Goal: Task Accomplishment & Management: Use online tool/utility

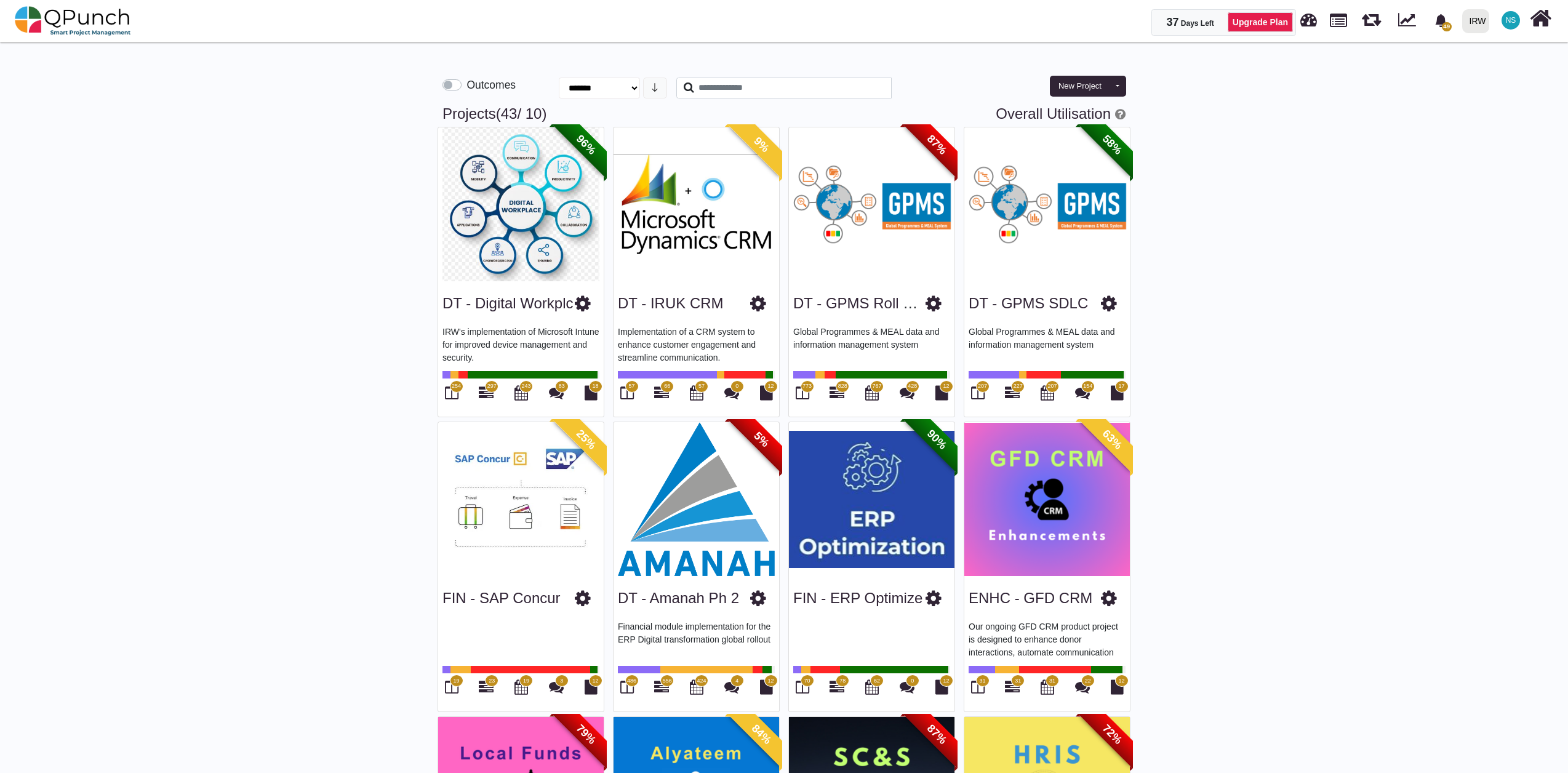
select select "**********"
click at [707, 528] on img at bounding box center [696, 499] width 166 height 154
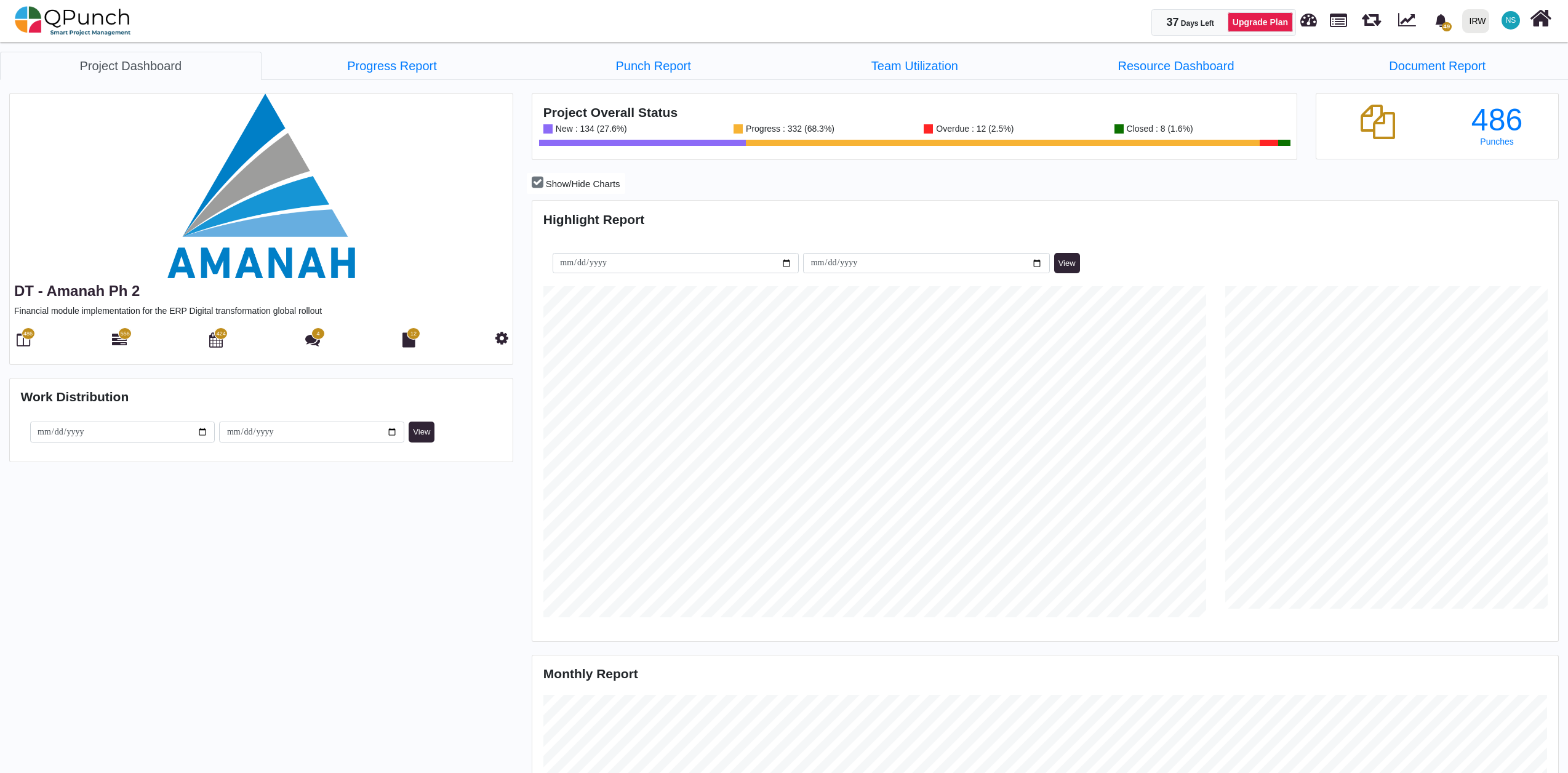
scroll to position [330, 340]
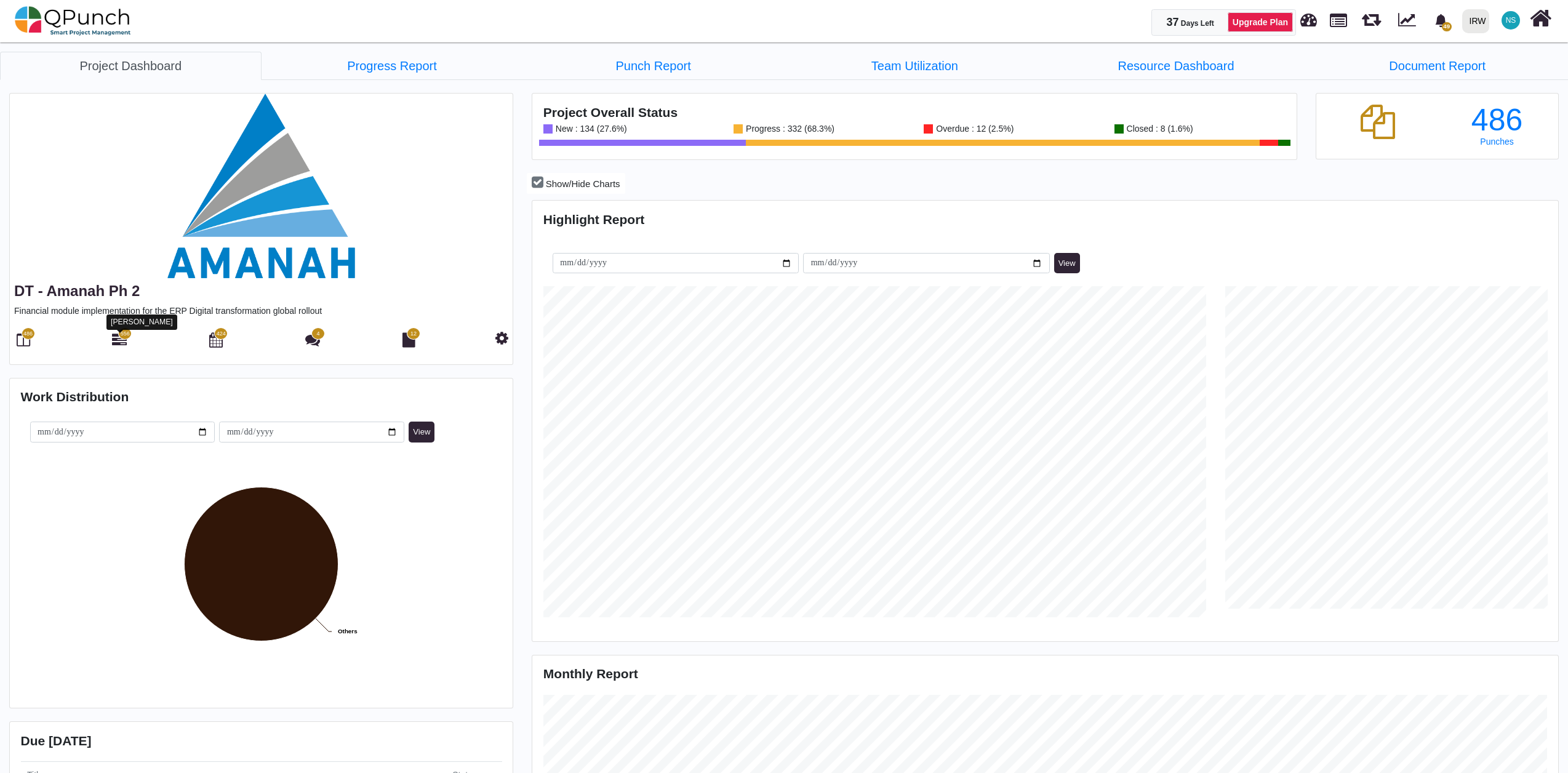
click at [126, 345] on icon at bounding box center [119, 340] width 15 height 15
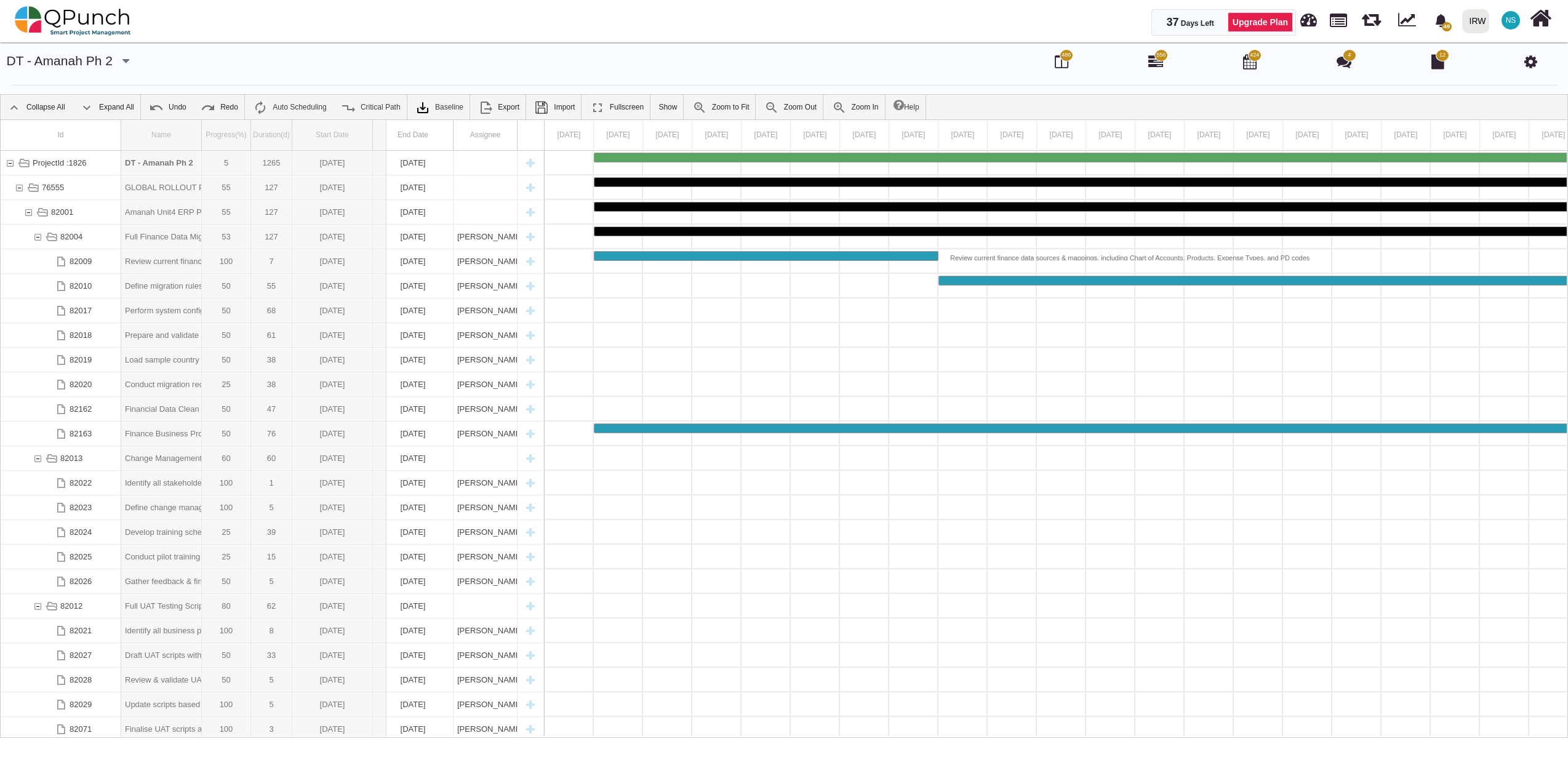
drag, startPoint x: 203, startPoint y: 138, endPoint x: 387, endPoint y: 146, distance: 184.2
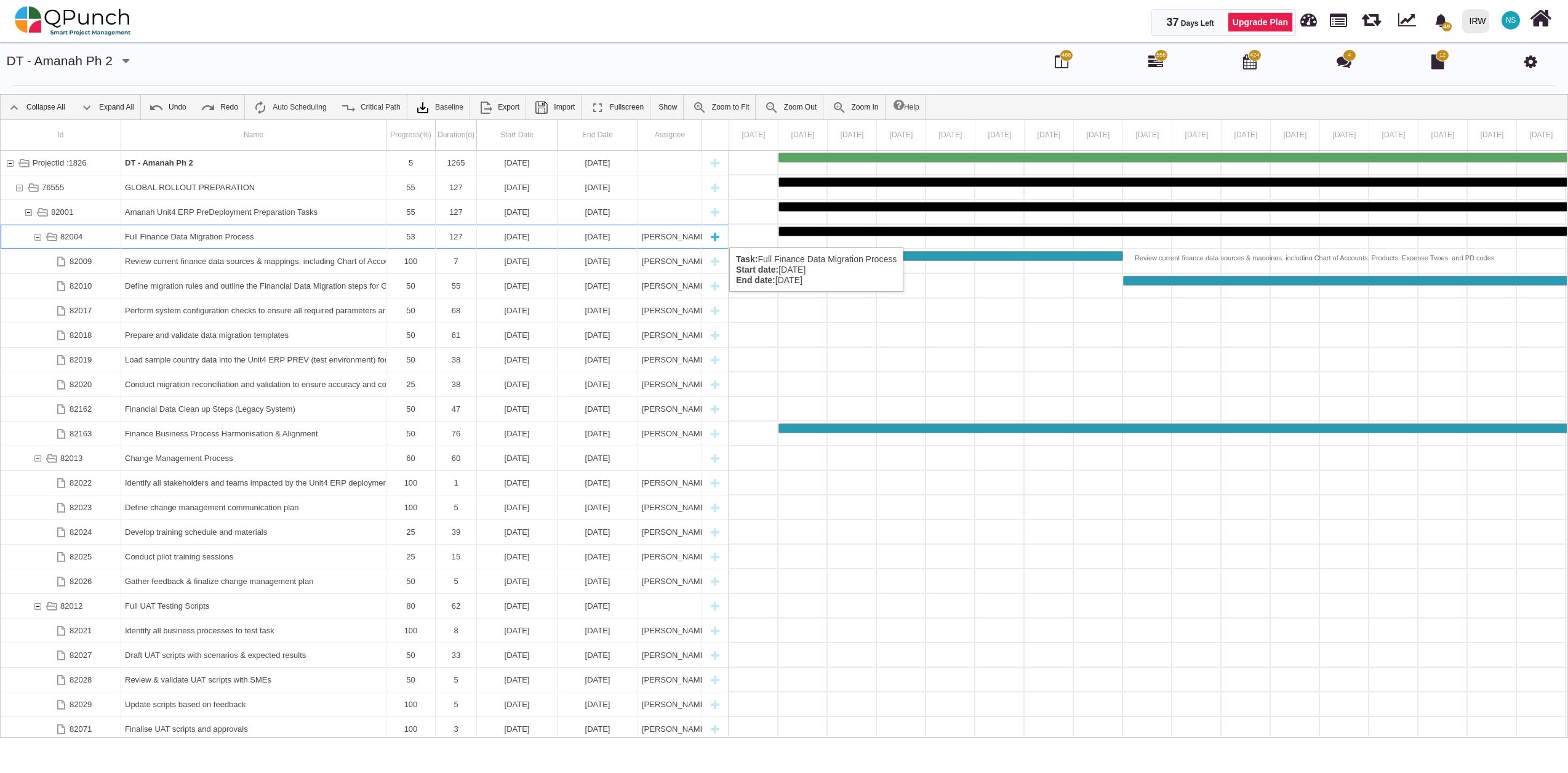
click at [40, 235] on div "82004" at bounding box center [38, 236] width 11 height 24
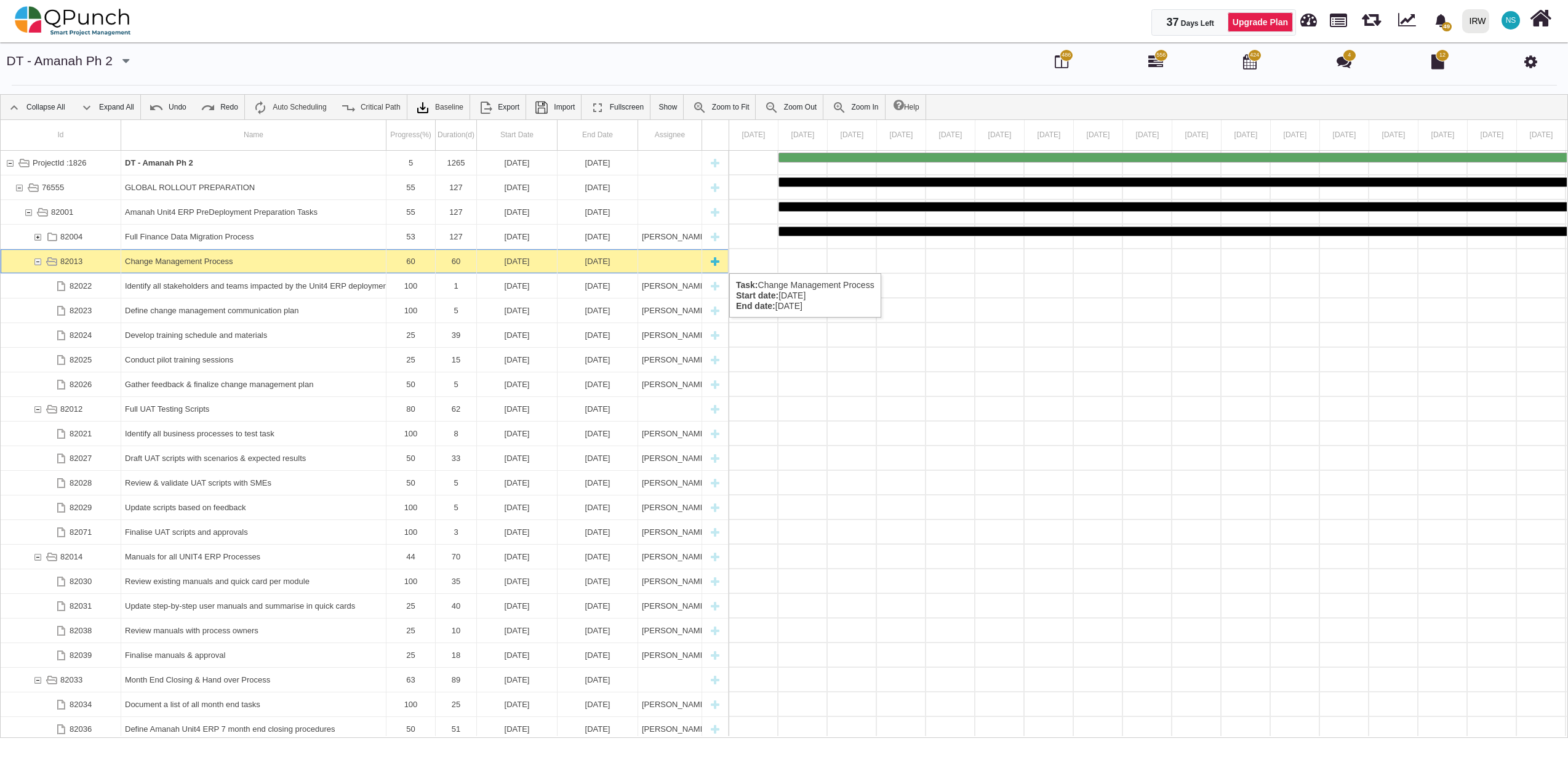
click at [33, 261] on div "82013" at bounding box center [38, 261] width 11 height 24
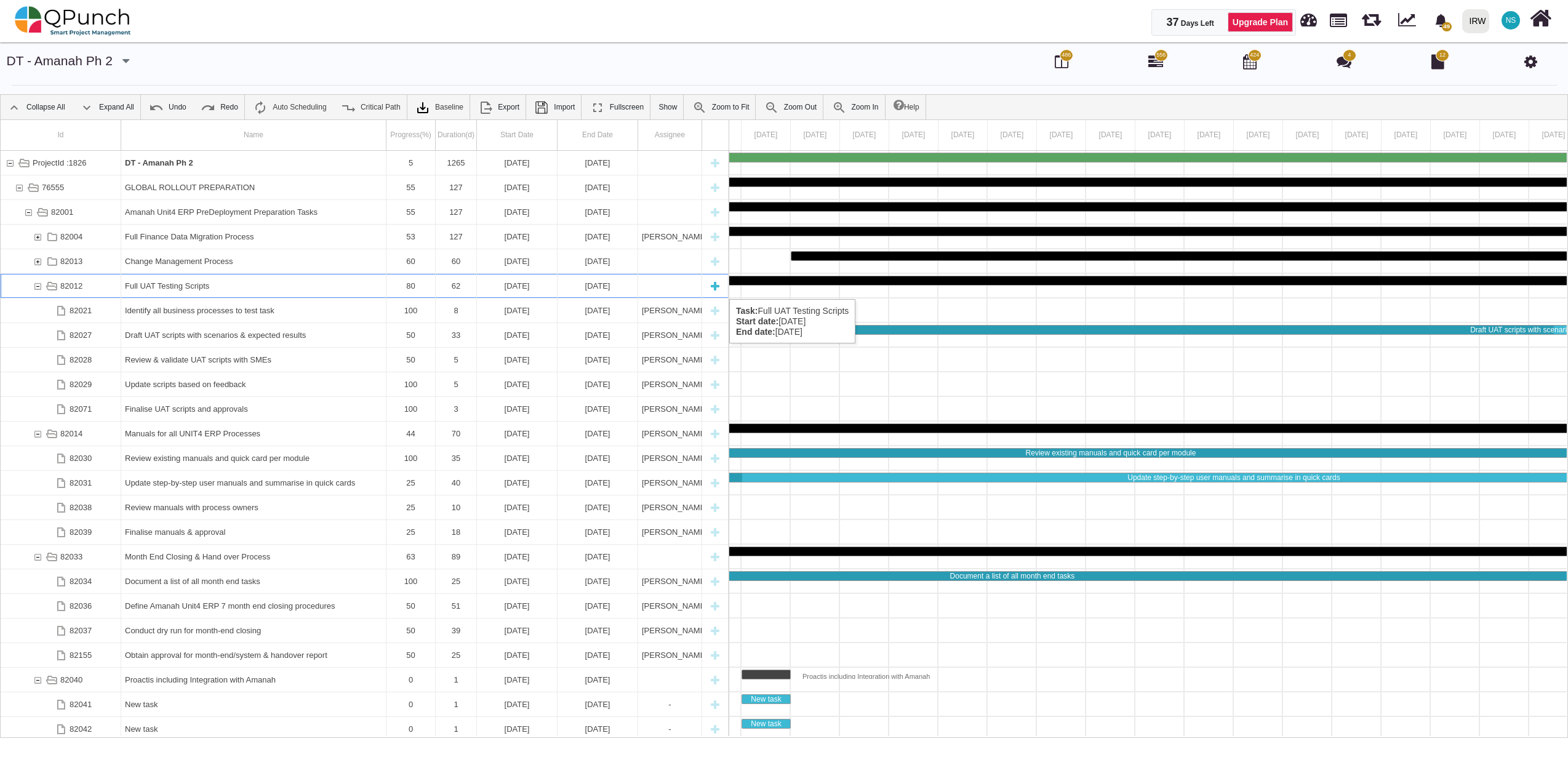
click at [39, 287] on div "82012" at bounding box center [38, 286] width 11 height 24
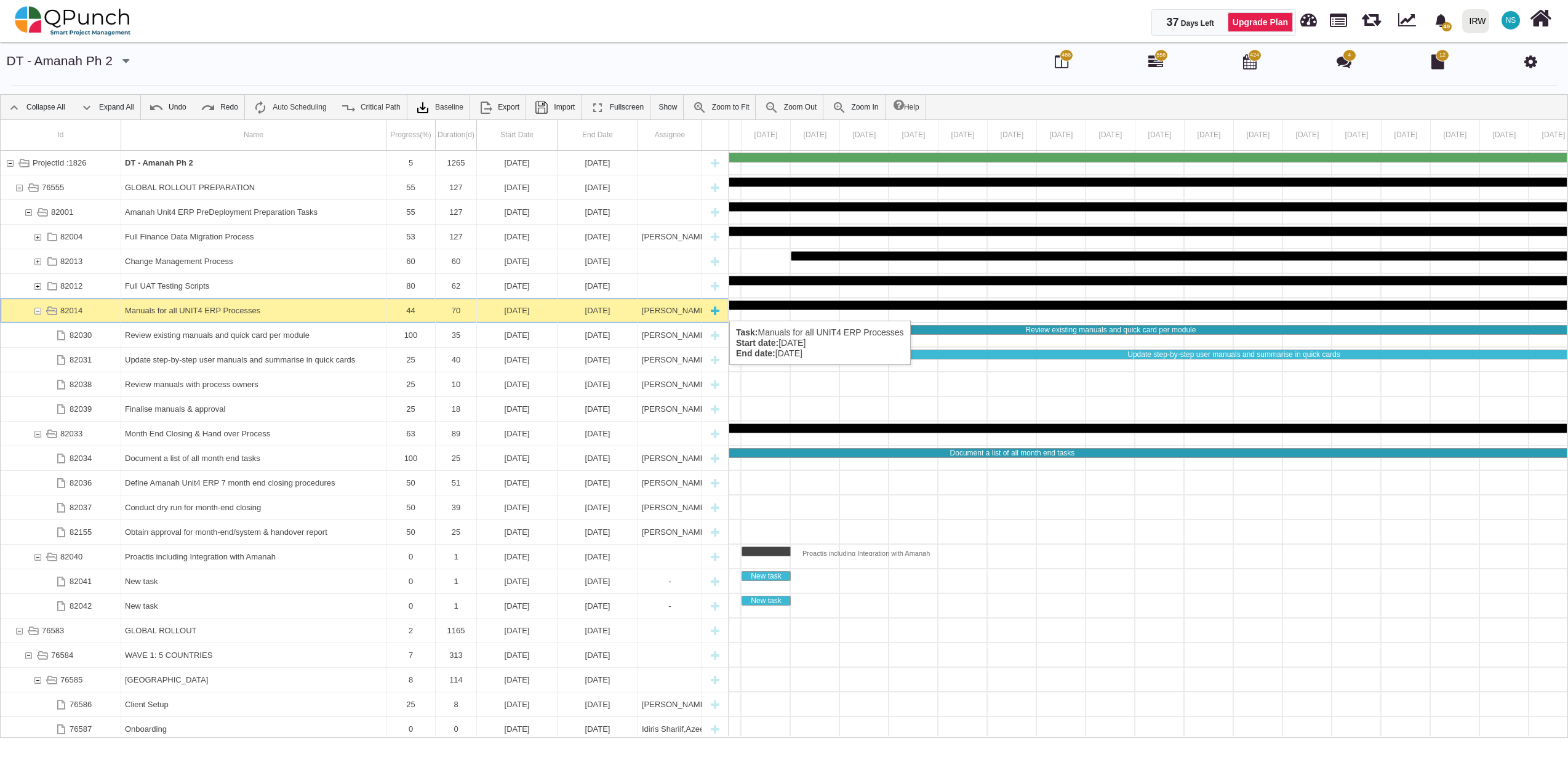
click at [38, 308] on div "82014" at bounding box center [38, 310] width 11 height 24
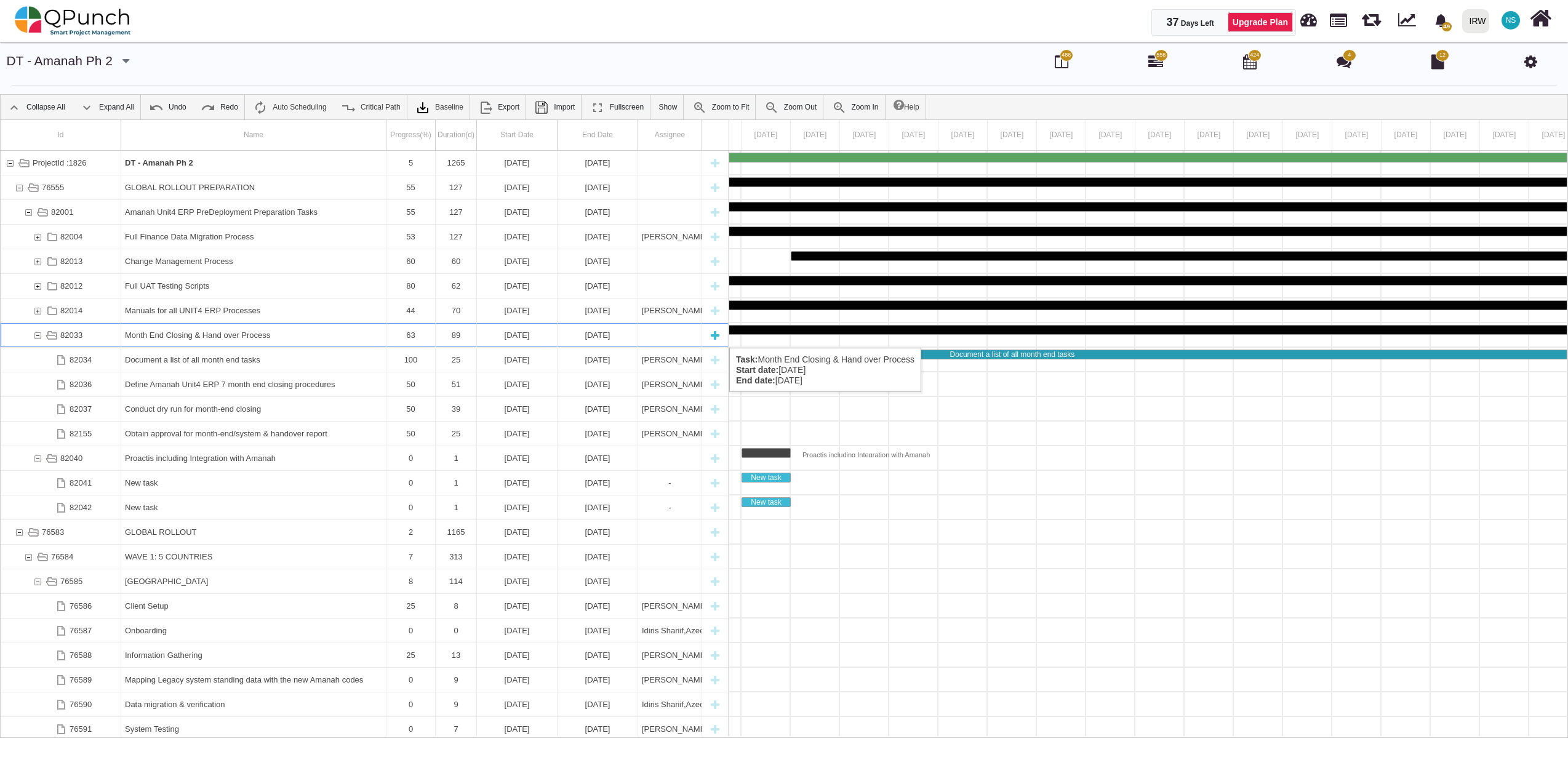
click at [37, 335] on div "82033" at bounding box center [38, 335] width 11 height 24
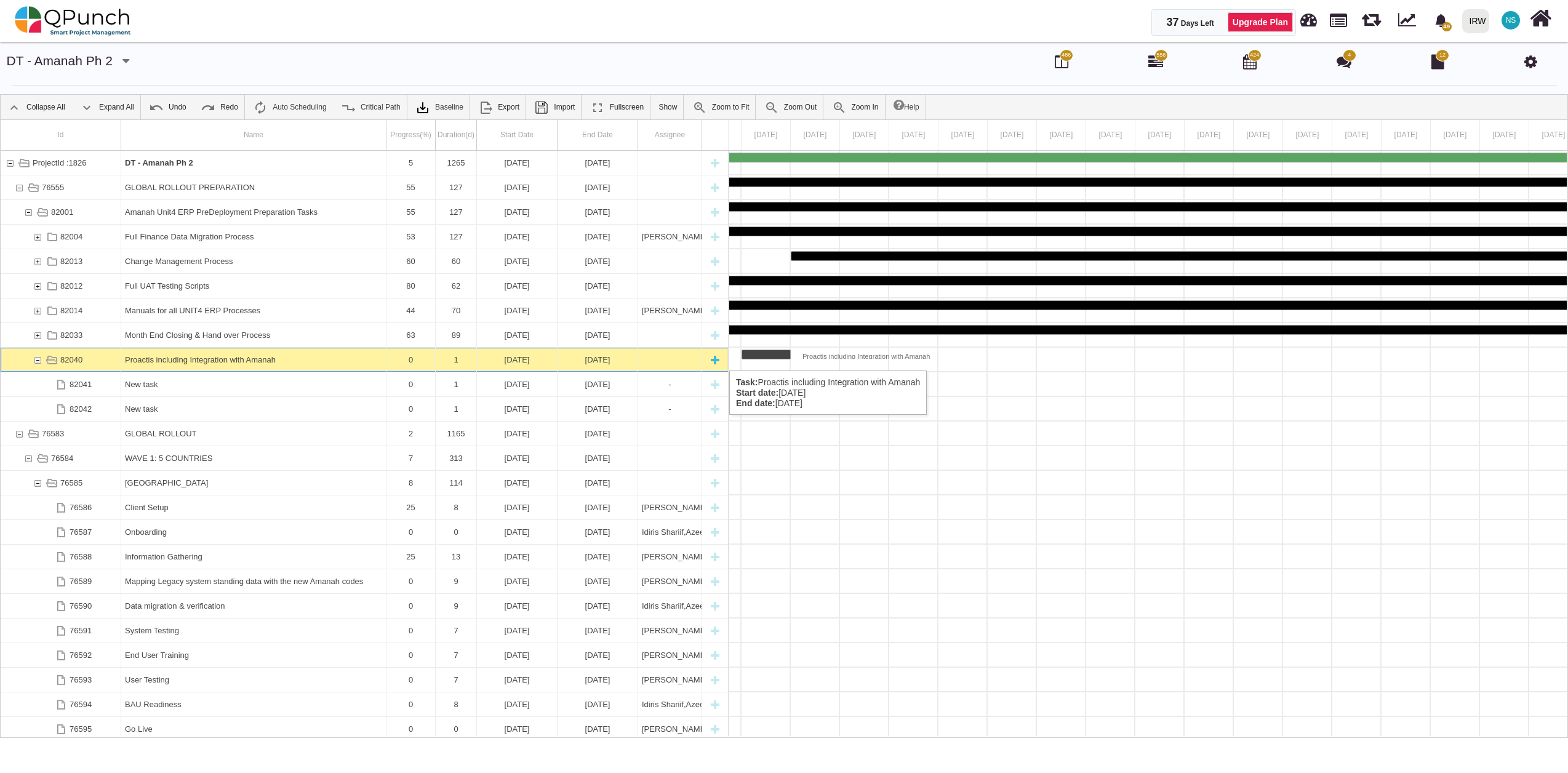
click at [38, 359] on div "82040" at bounding box center [38, 359] width 11 height 24
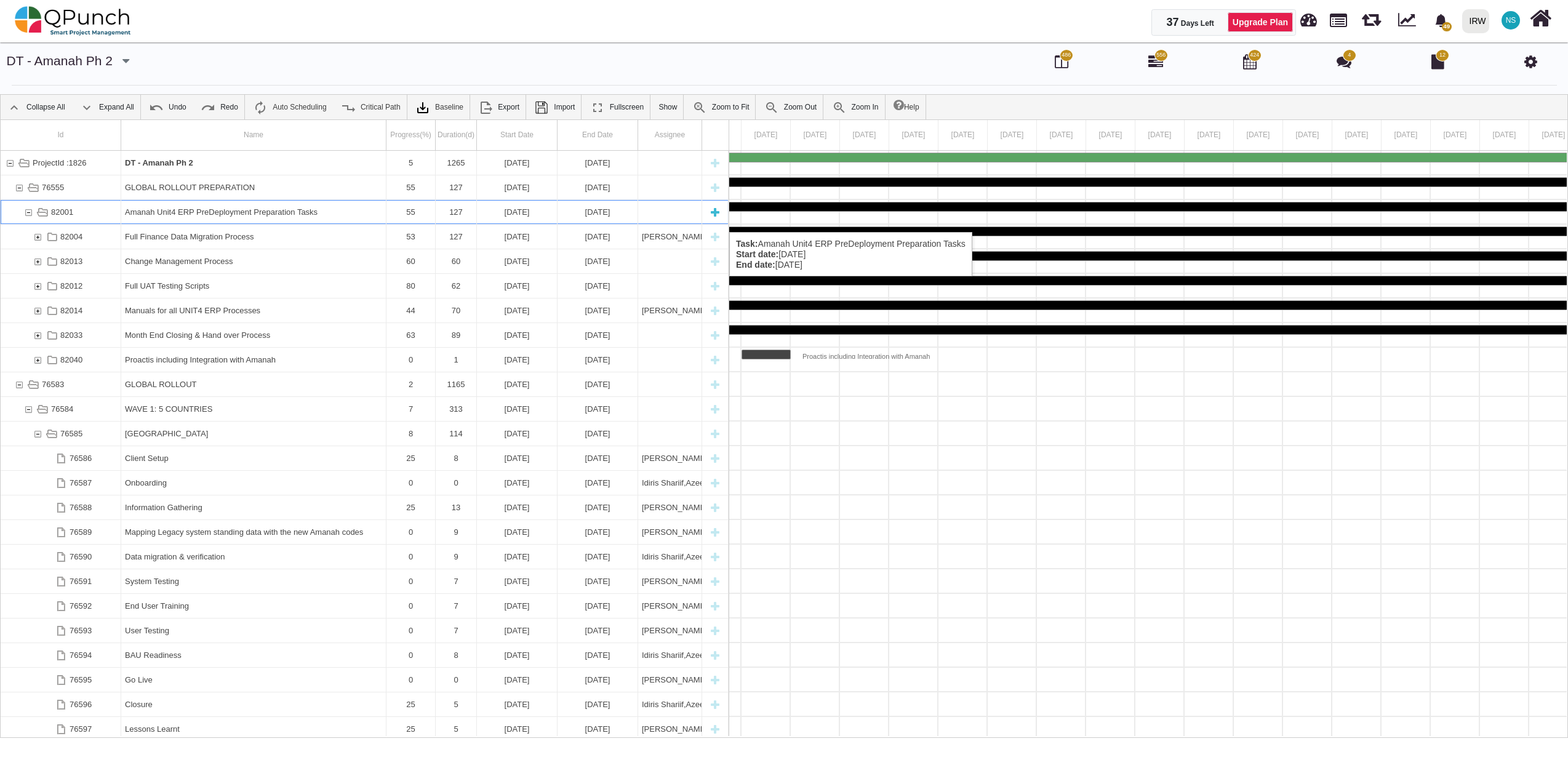
click at [304, 220] on div "Amanah Unit4 ERP PreDeployment Preparation Tasks" at bounding box center [254, 212] width 257 height 24
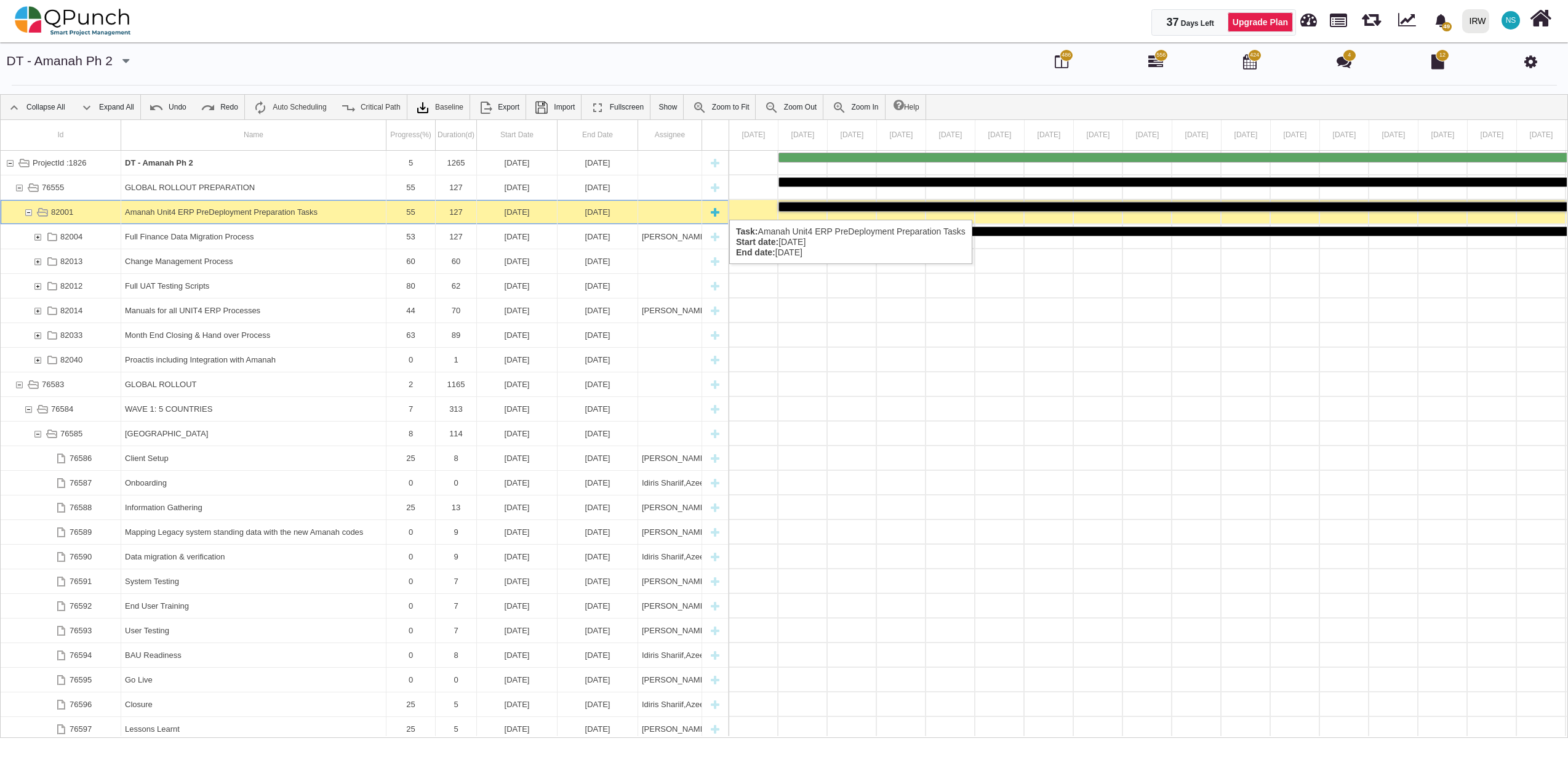
click at [238, 207] on div "Amanah Unit4 ERP PreDeployment Preparation Tasks" at bounding box center [254, 212] width 257 height 24
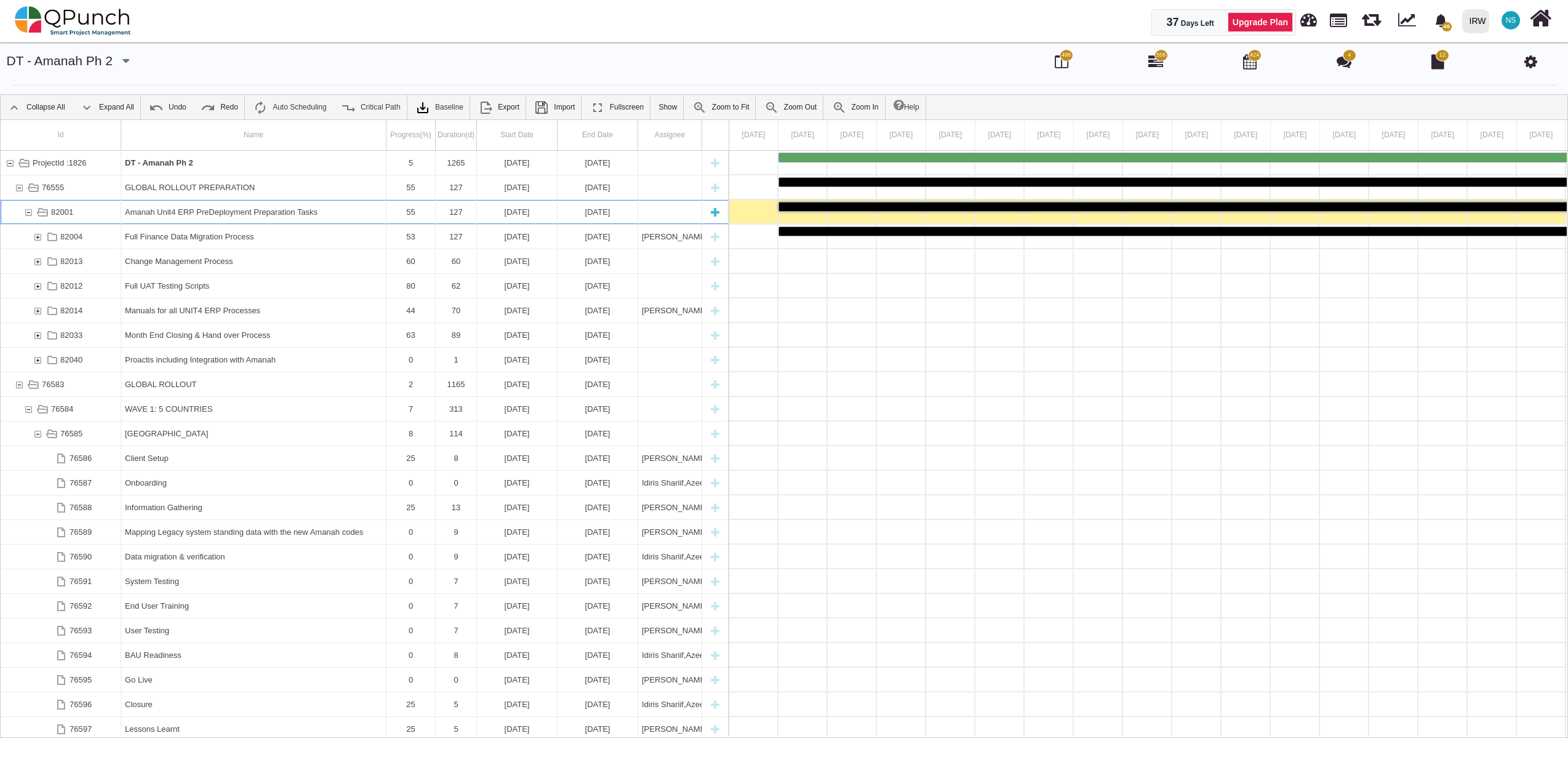
click at [238, 207] on div "Amanah Unit4 ERP PreDeployment Preparation Tasks" at bounding box center [254, 212] width 257 height 24
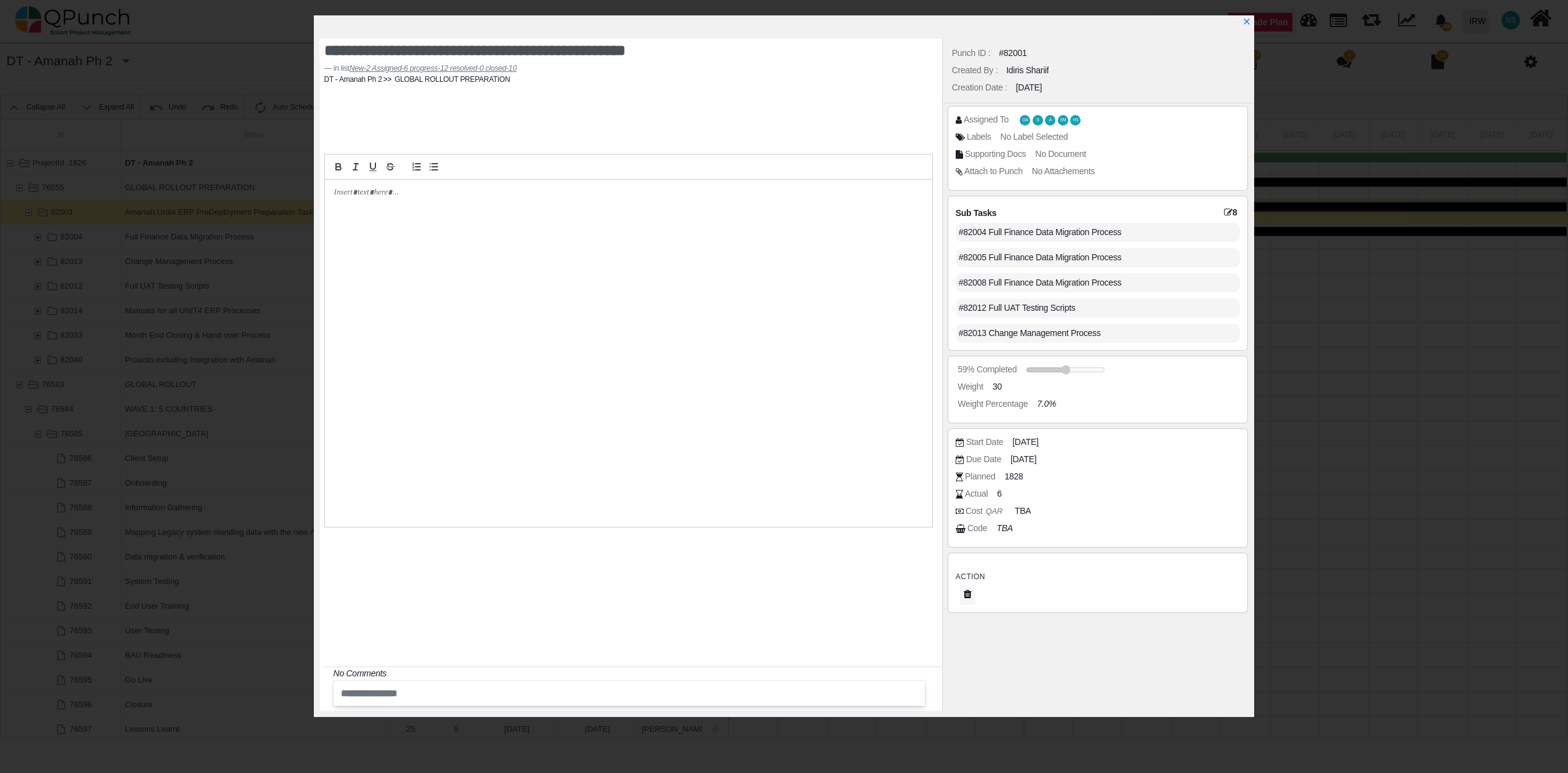
click at [440, 200] on div at bounding box center [629, 353] width 608 height 347
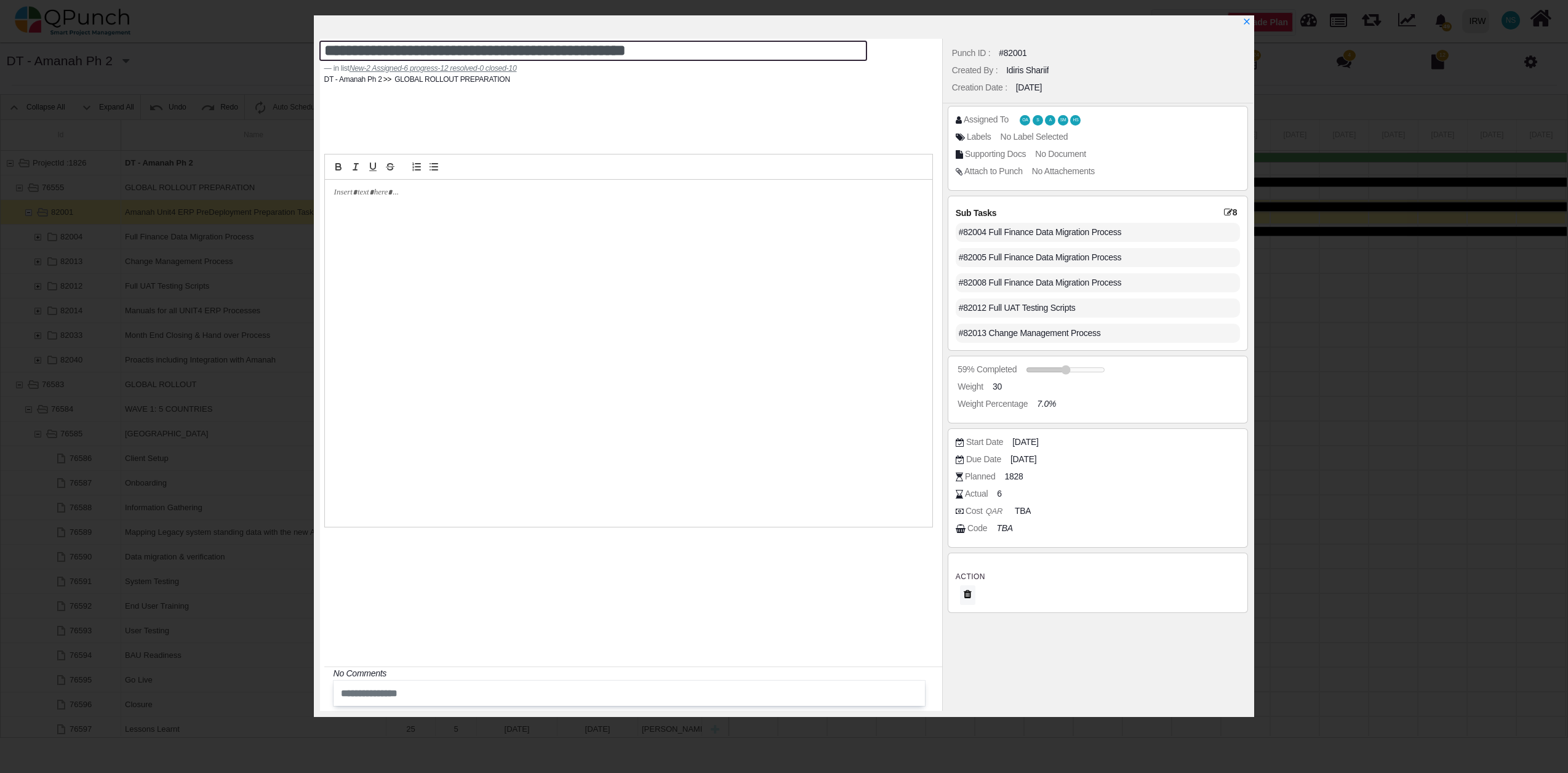
drag, startPoint x: 718, startPoint y: 50, endPoint x: 323, endPoint y: 25, distance: 395.8
click at [323, 25] on div "**********" at bounding box center [784, 366] width 941 height 702
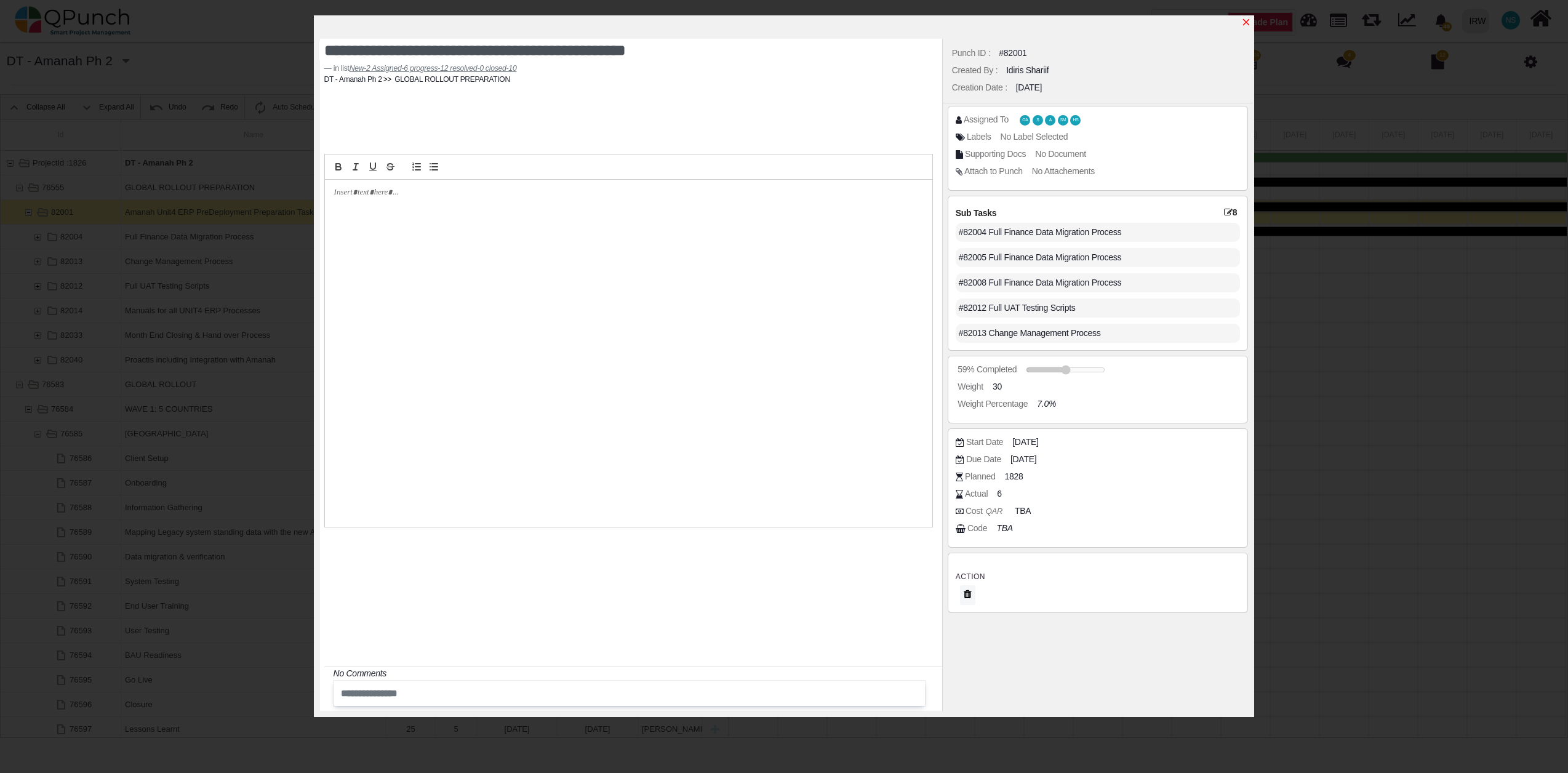
click at [1244, 25] on icon "x" at bounding box center [1246, 22] width 10 height 10
